Goal: Task Accomplishment & Management: Complete application form

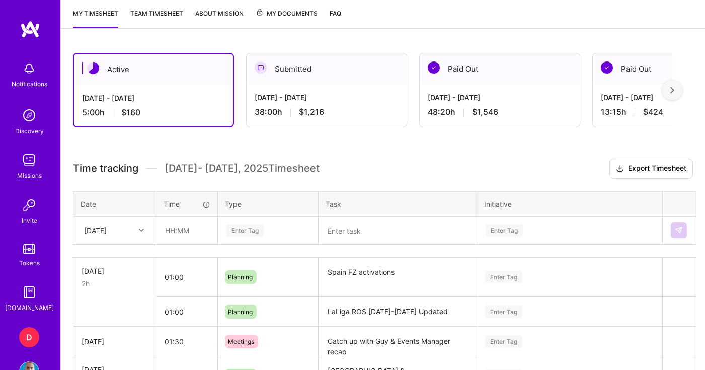
scroll to position [258, 0]
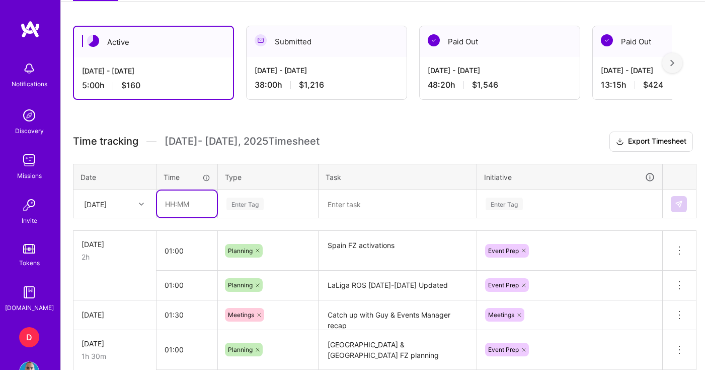
click at [191, 206] on input "text" at bounding box center [187, 203] width 60 height 27
type input "04:00"
click at [238, 212] on div "Enter Tag" at bounding box center [268, 204] width 99 height 26
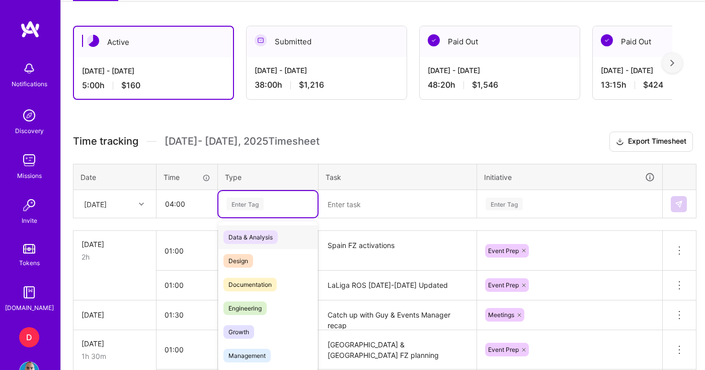
scroll to position [265, 0]
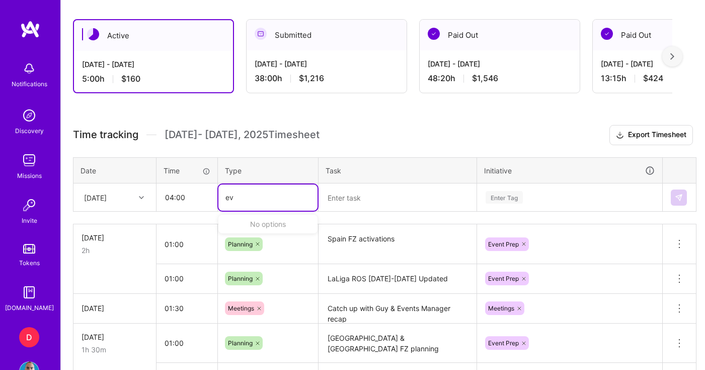
type input "e"
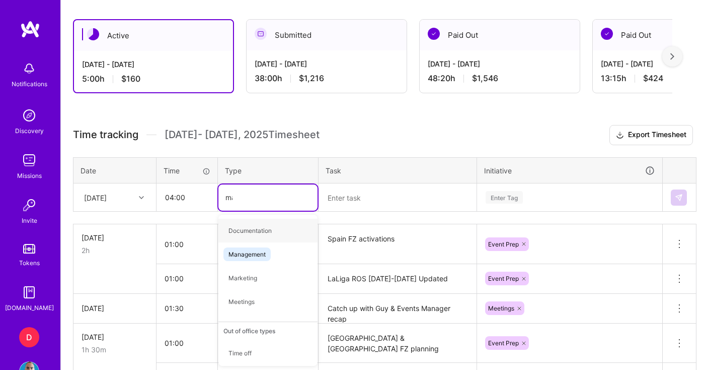
type input "mana"
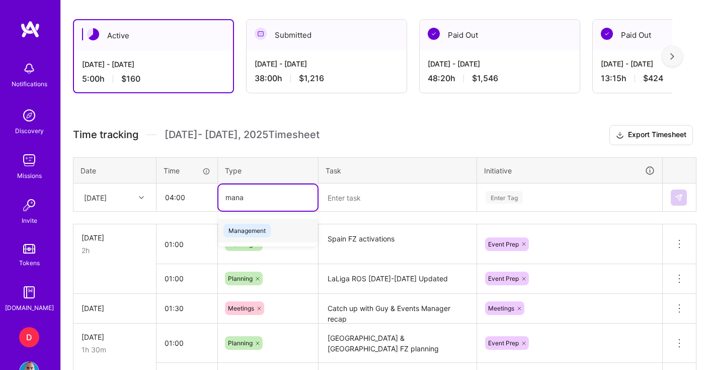
click at [258, 229] on span "Management" at bounding box center [247, 231] width 47 height 14
type input "m"
type input "oth"
click at [242, 235] on span "Other" at bounding box center [237, 231] width 26 height 14
type input "mana"
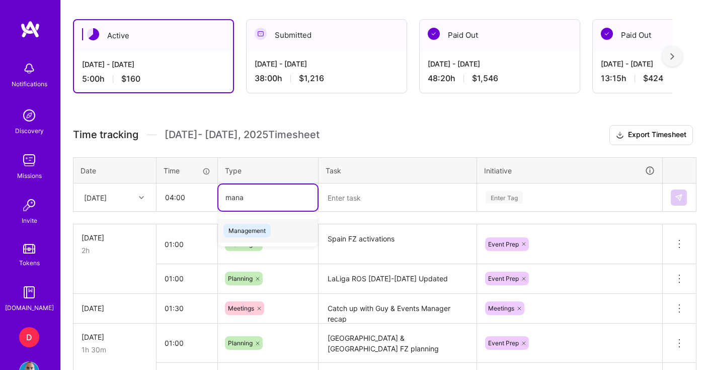
click at [259, 231] on span "Management" at bounding box center [247, 231] width 47 height 14
click at [360, 189] on textarea at bounding box center [398, 197] width 156 height 26
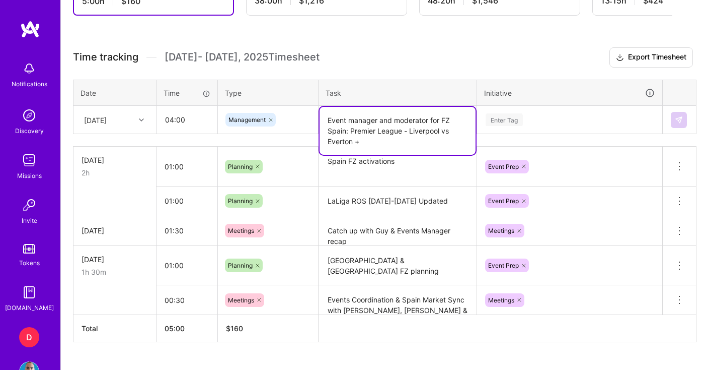
scroll to position [327, 0]
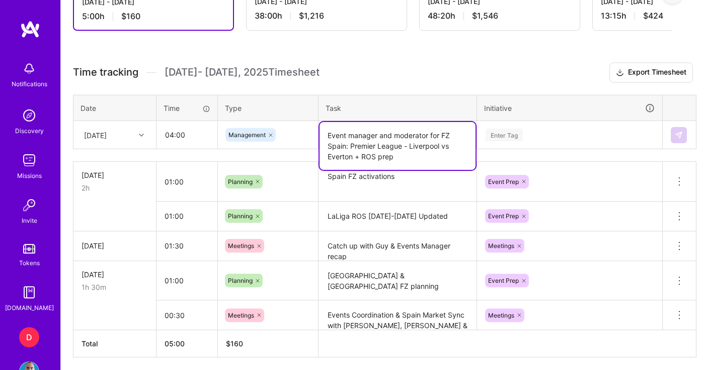
type textarea "Event manager and moderator for FZ Spain: Premier League - Liverpool vs Everton…"
click at [561, 135] on div "Enter Tag" at bounding box center [570, 134] width 170 height 13
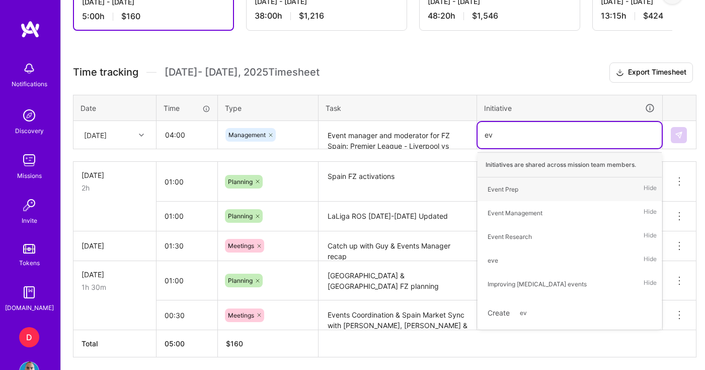
type input "eve"
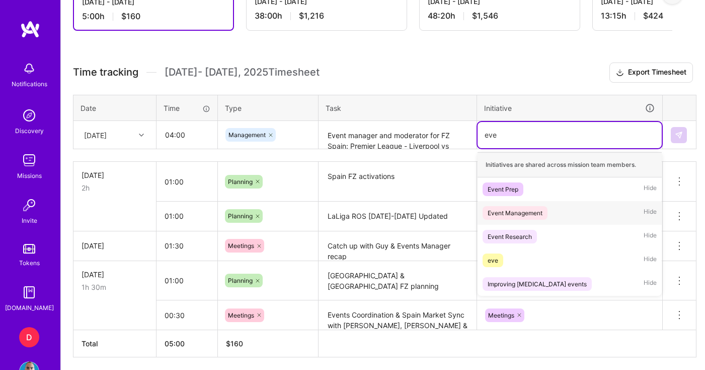
click at [523, 210] on div "Event Management" at bounding box center [515, 212] width 55 height 11
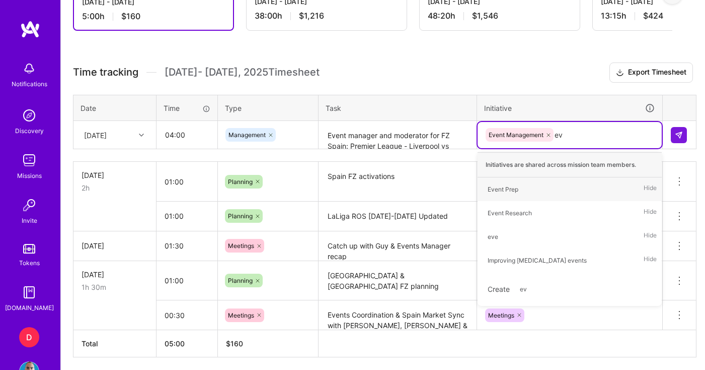
type input "eve"
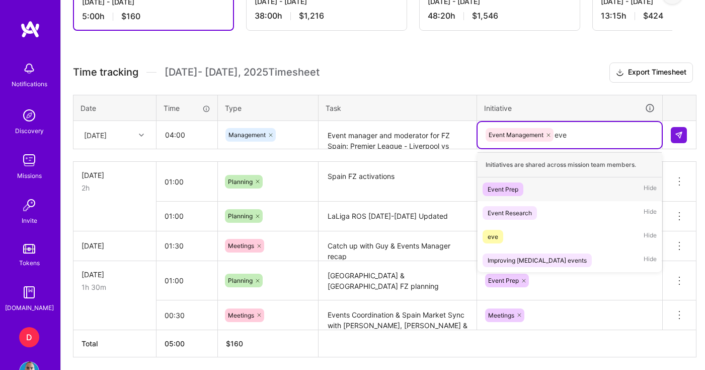
click at [518, 191] on div "Event Prep" at bounding box center [503, 189] width 31 height 11
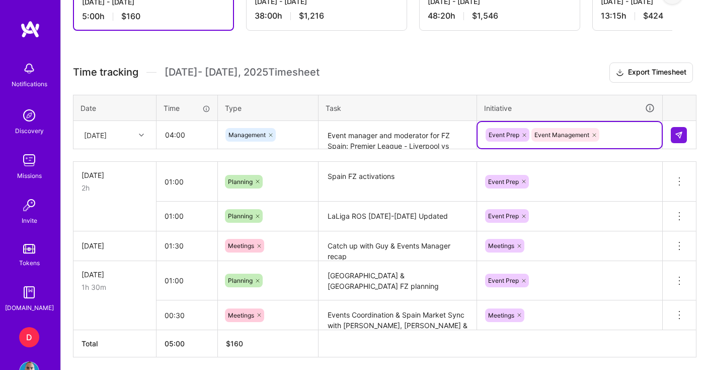
click at [625, 141] on div "Event Prep Event Management" at bounding box center [570, 135] width 170 height 16
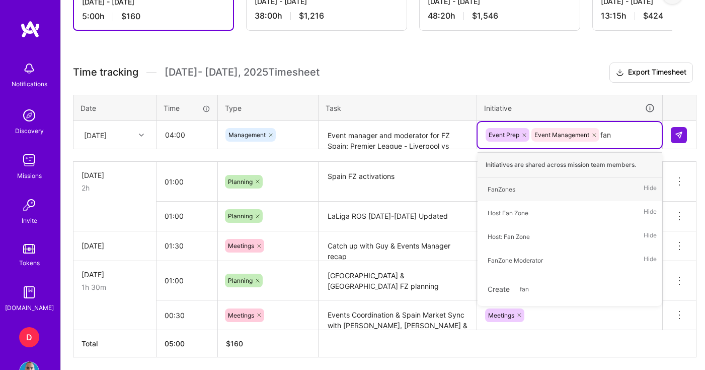
type input "fanz"
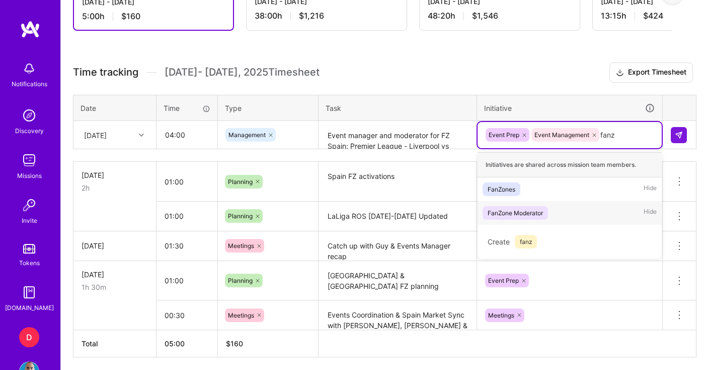
click at [504, 216] on div "FanZone Moderator" at bounding box center [515, 212] width 55 height 11
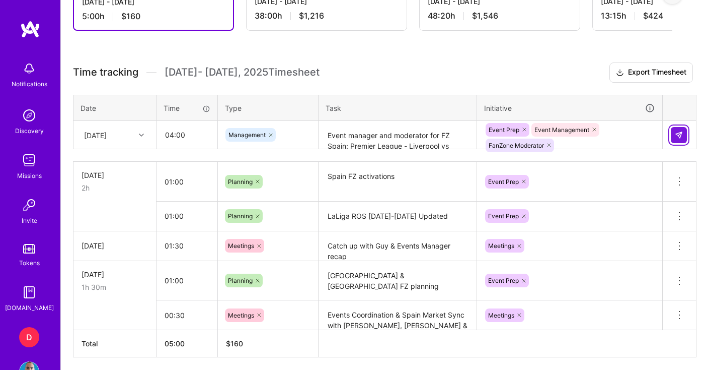
click at [681, 136] on img at bounding box center [679, 135] width 8 height 8
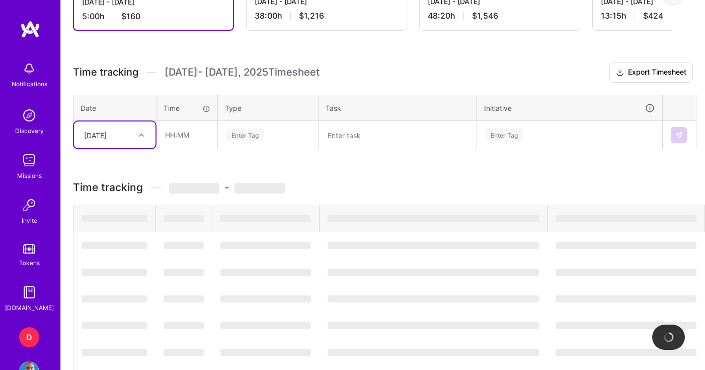
scroll to position [309, 0]
